Goal: Task Accomplishment & Management: Use online tool/utility

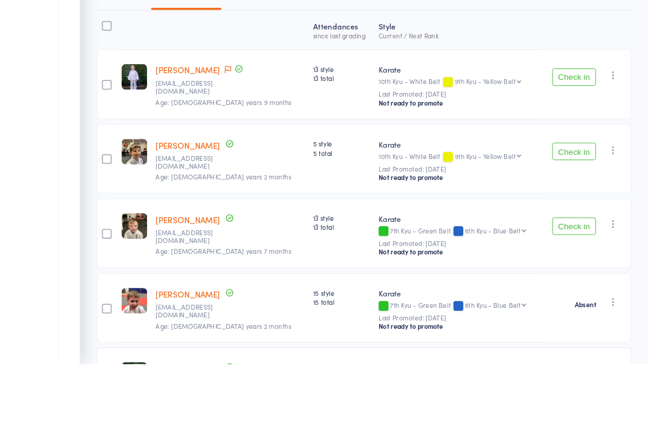
scroll to position [322, 0]
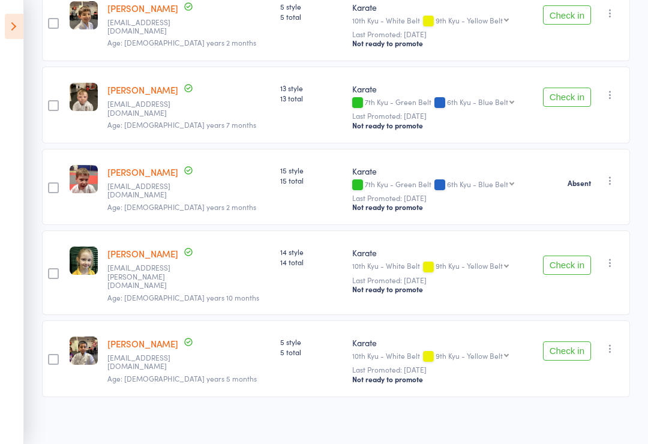
click at [585, 269] on button "Check in" at bounding box center [567, 265] width 48 height 19
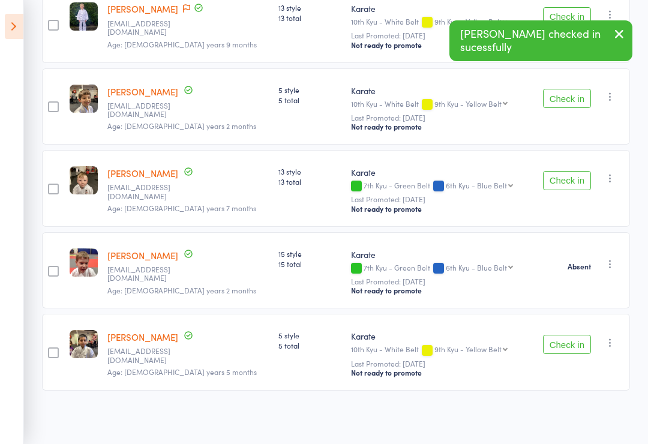
scroll to position [242, 0]
click at [569, 340] on button "Check in" at bounding box center [567, 344] width 48 height 19
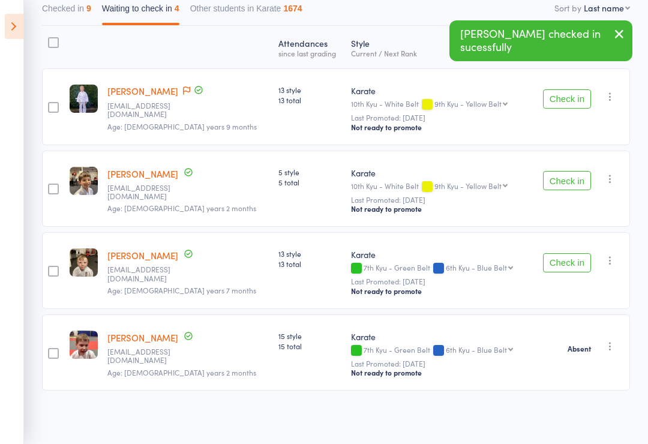
click at [572, 266] on button "Check in" at bounding box center [567, 262] width 48 height 19
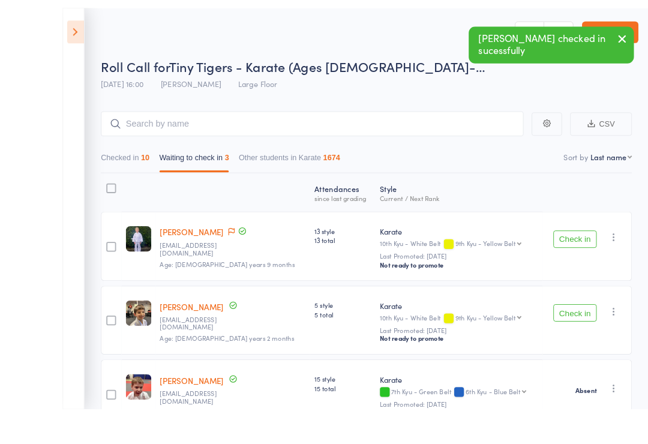
scroll to position [43, 0]
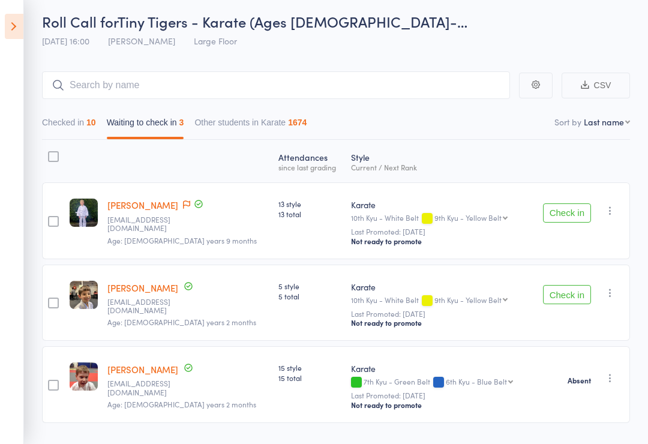
click at [612, 217] on icon "button" at bounding box center [610, 211] width 12 height 12
click at [587, 302] on li "Mark absent" at bounding box center [567, 298] width 99 height 16
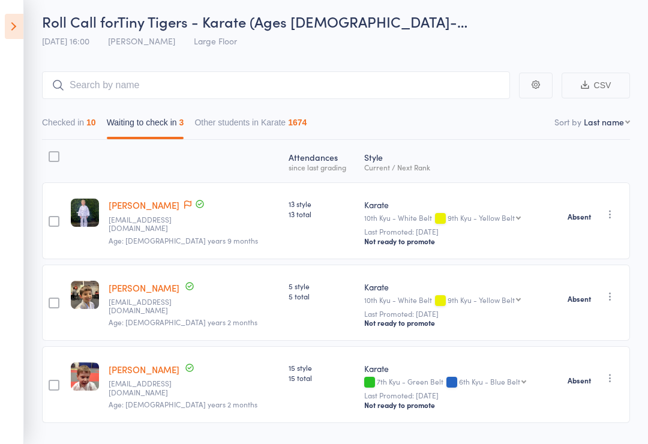
click at [20, 31] on icon at bounding box center [14, 26] width 19 height 25
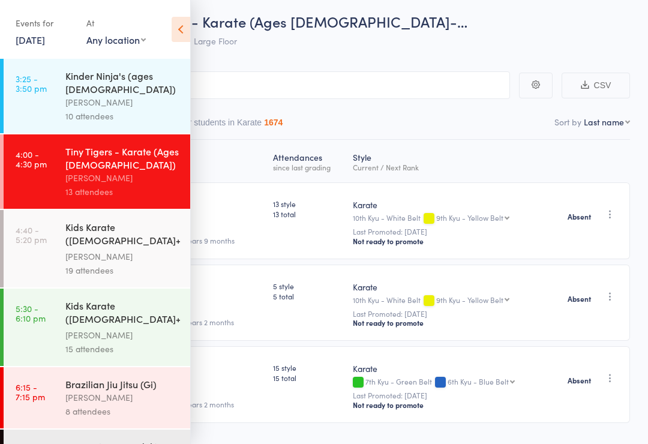
click at [111, 232] on div "Kids Karate ([DEMOGRAPHIC_DATA]+) Beginners" at bounding box center [122, 234] width 115 height 29
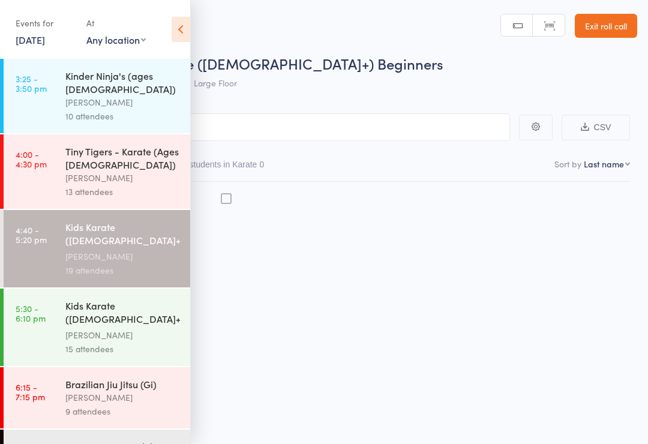
scroll to position [8, 0]
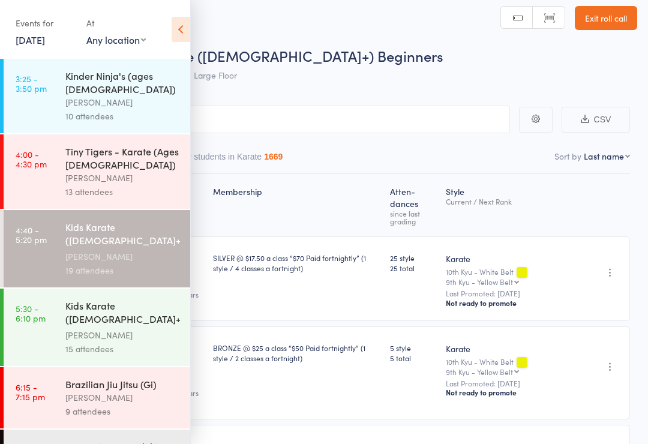
click at [180, 41] on icon at bounding box center [181, 29] width 19 height 25
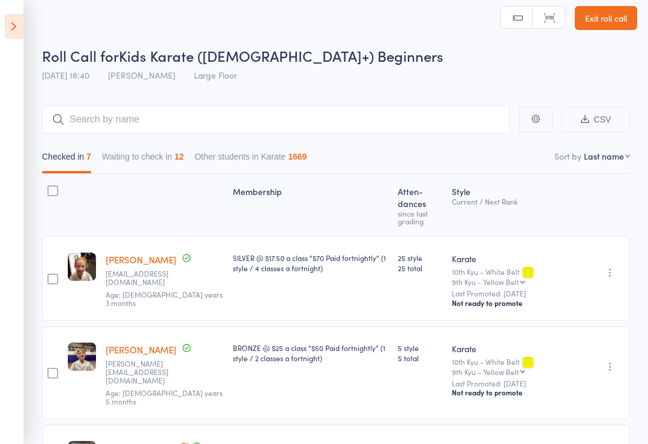
click at [152, 159] on button "Waiting to check in 12" at bounding box center [143, 160] width 82 height 28
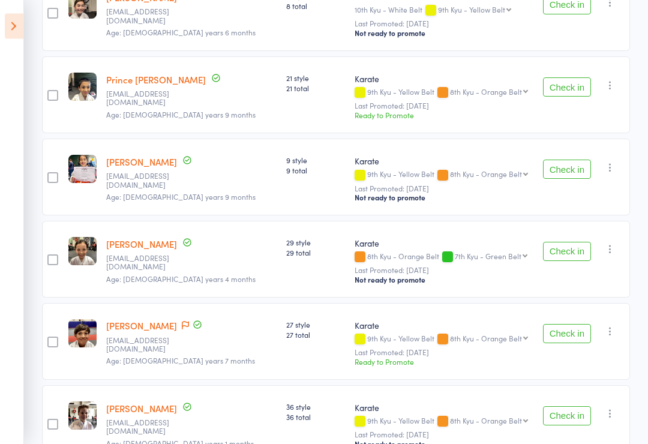
scroll to position [430, 0]
click at [571, 324] on button "Check in" at bounding box center [567, 333] width 48 height 19
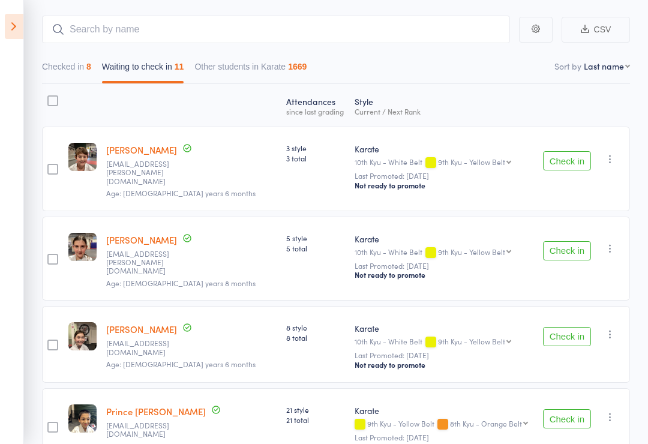
scroll to position [94, 0]
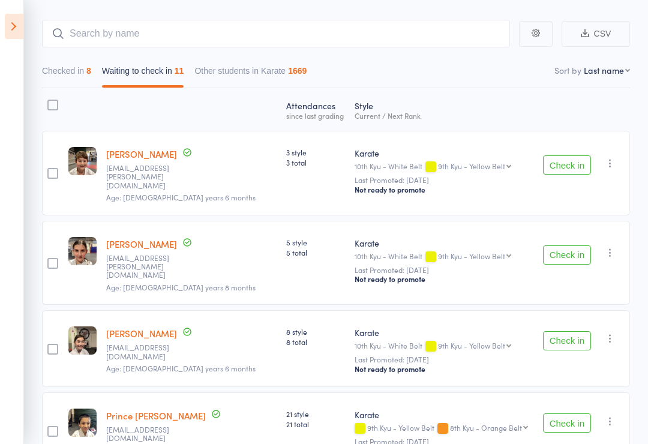
click at [103, 75] on div "Checked in 8 Waiting to check in 11 Other students in Karate 1669" at bounding box center [174, 74] width 275 height 28
click at [83, 67] on button "Checked in 8" at bounding box center [66, 74] width 49 height 28
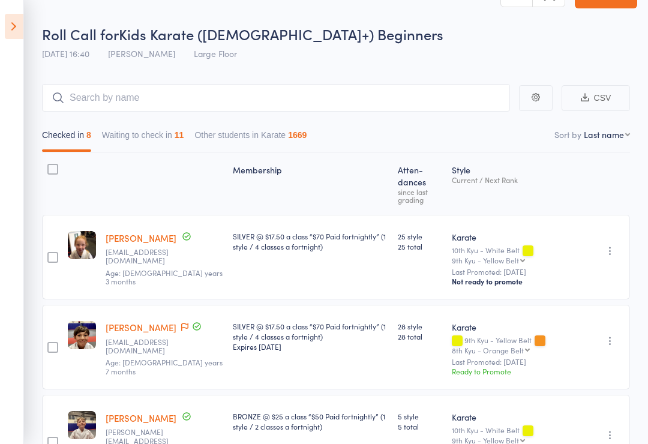
scroll to position [29, 0]
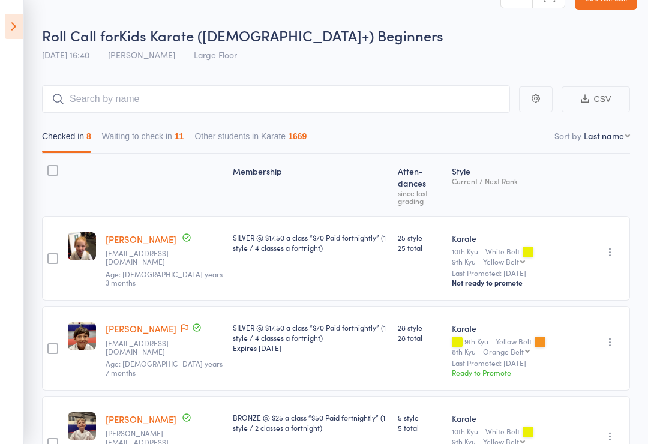
click at [164, 132] on button "Waiting to check in 11" at bounding box center [143, 139] width 82 height 28
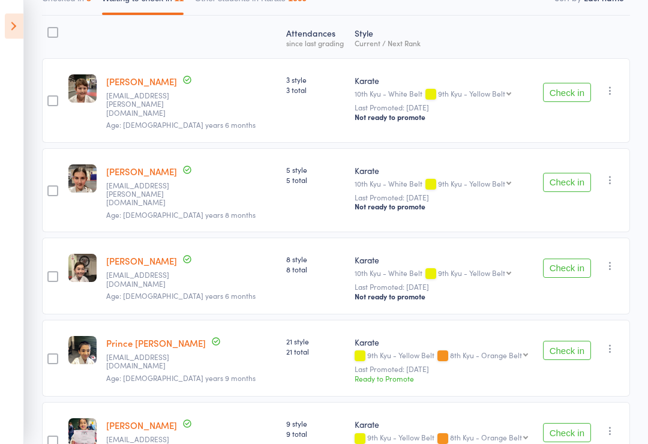
scroll to position [169, 0]
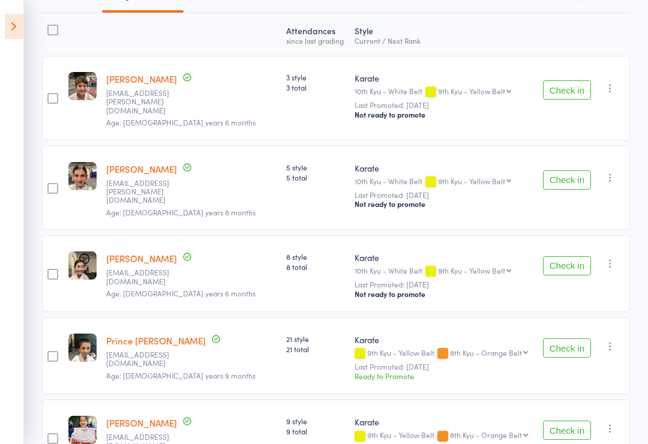
click at [572, 338] on button "Check in" at bounding box center [567, 347] width 48 height 19
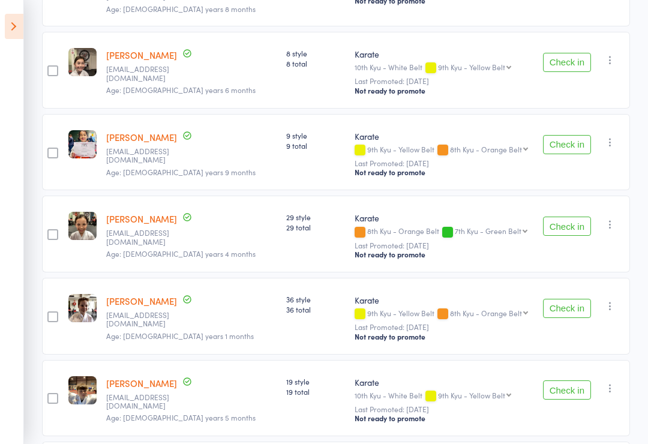
scroll to position [375, 0]
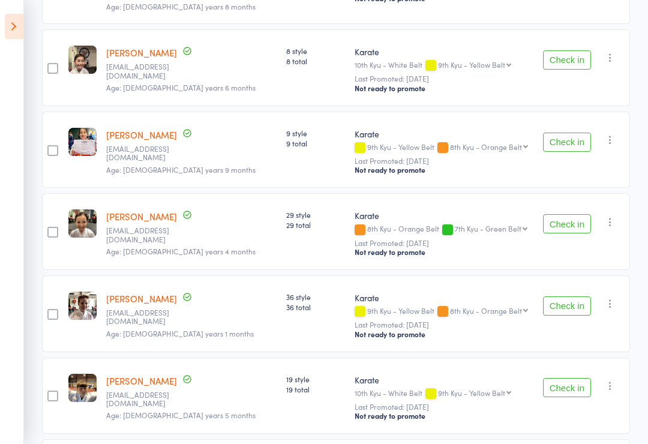
click at [568, 378] on button "Check in" at bounding box center [567, 387] width 48 height 19
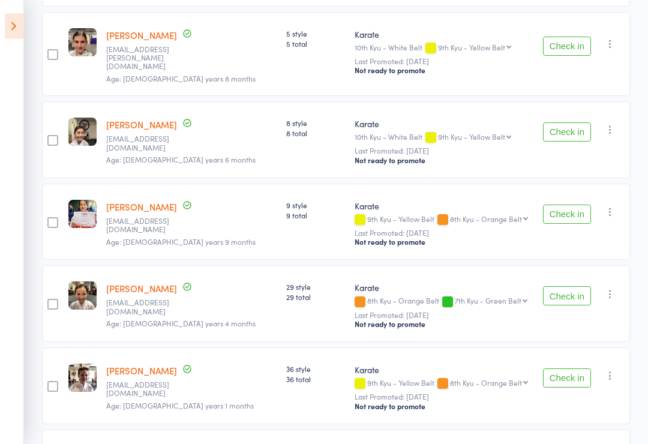
scroll to position [301, 0]
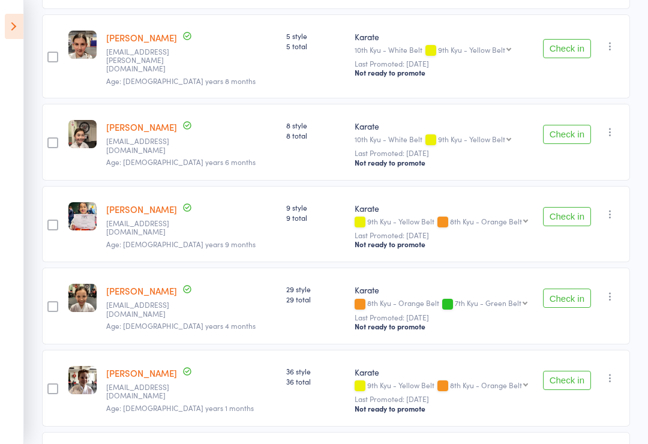
click at [566, 207] on button "Check in" at bounding box center [567, 216] width 48 height 19
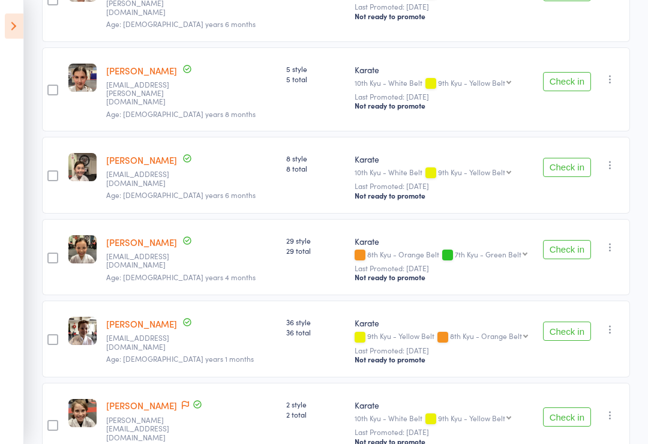
click at [567, 322] on button "Check in" at bounding box center [567, 331] width 48 height 19
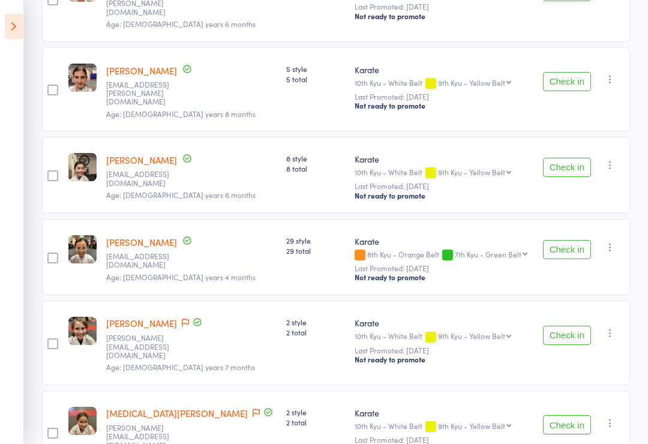
click at [571, 158] on button "Check in" at bounding box center [567, 167] width 48 height 19
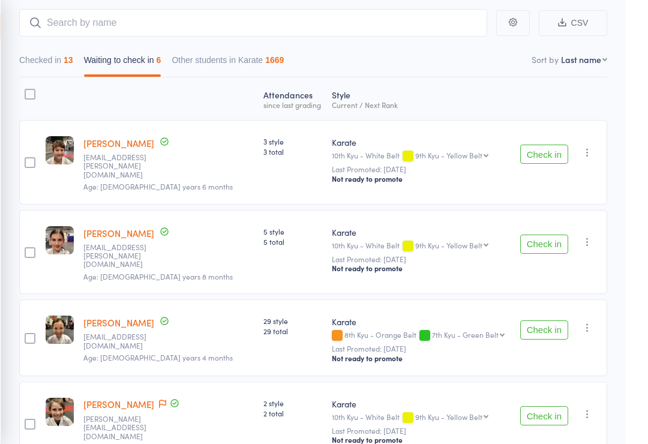
scroll to position [99, 0]
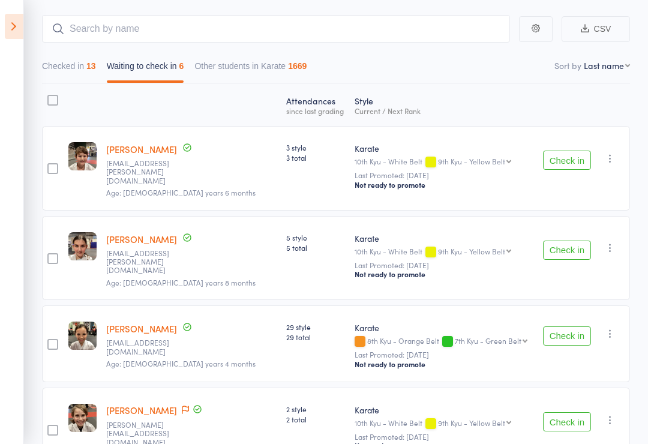
click at [574, 244] on button "Check in" at bounding box center [567, 250] width 48 height 19
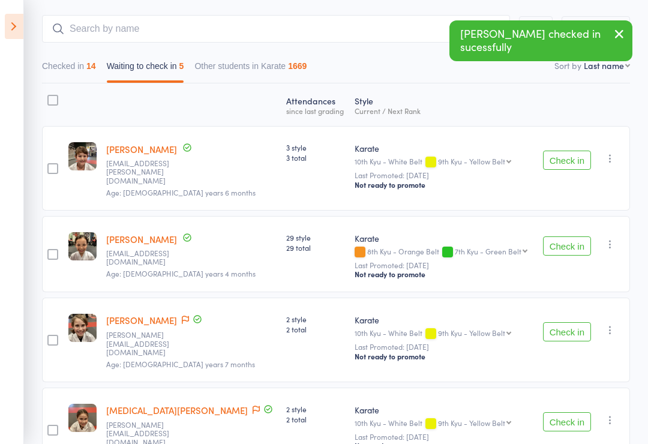
click at [570, 154] on button "Check in" at bounding box center [567, 160] width 48 height 19
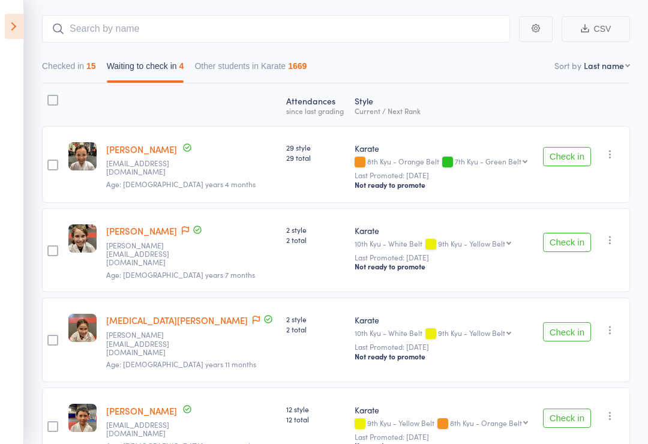
click at [572, 149] on button "Check in" at bounding box center [567, 156] width 48 height 19
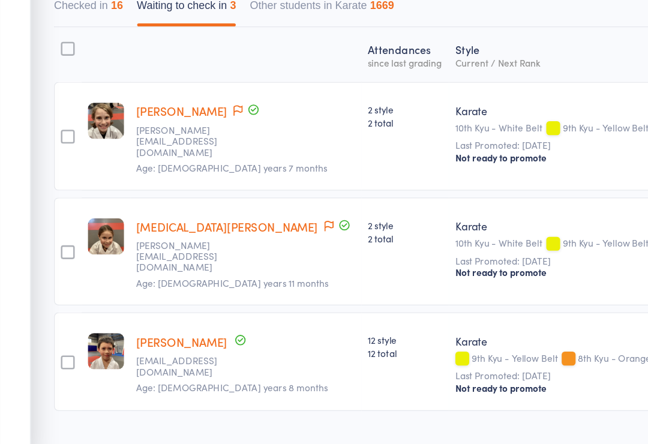
scroll to position [78, 0]
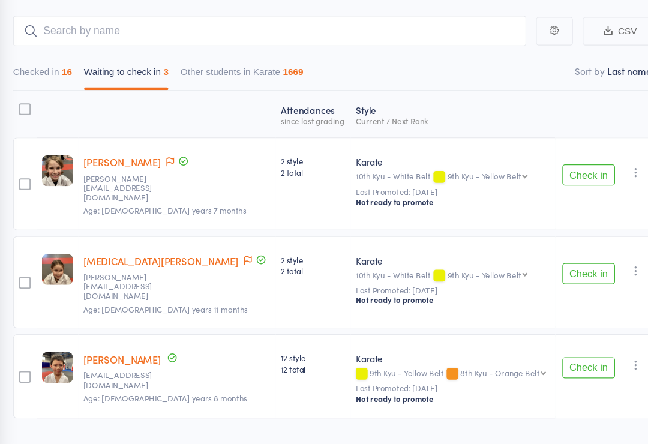
click at [543, 172] on button "Check in" at bounding box center [567, 181] width 48 height 19
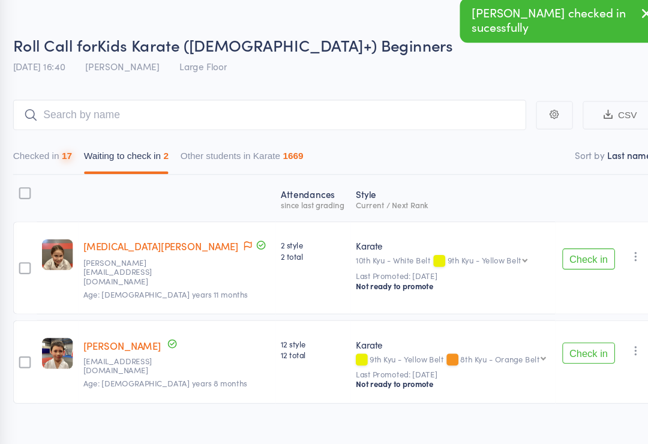
click at [547, 249] on button "Check in" at bounding box center [567, 258] width 48 height 19
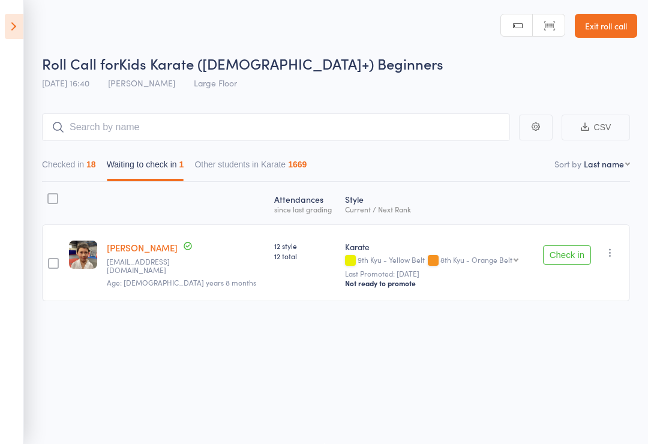
click at [560, 257] on button "Check in" at bounding box center [567, 254] width 48 height 19
